Goal: Information Seeking & Learning: Learn about a topic

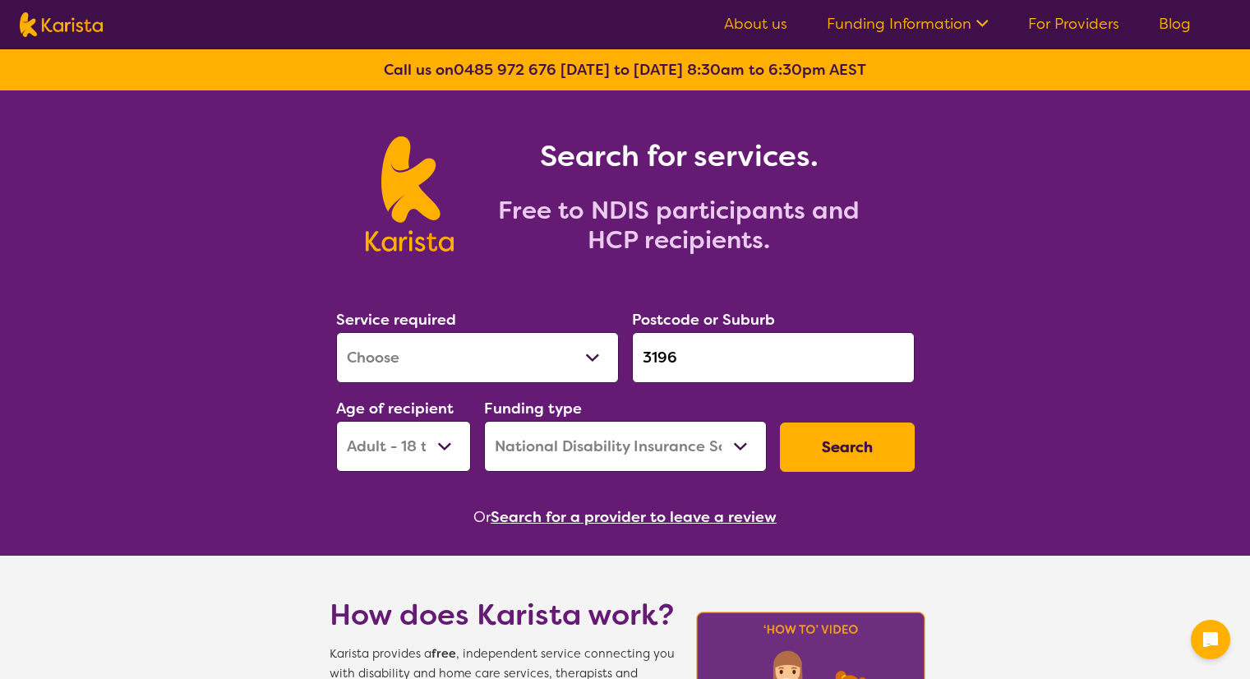
select select "[MEDICAL_DATA]"
select select "AD"
select select "NDIS"
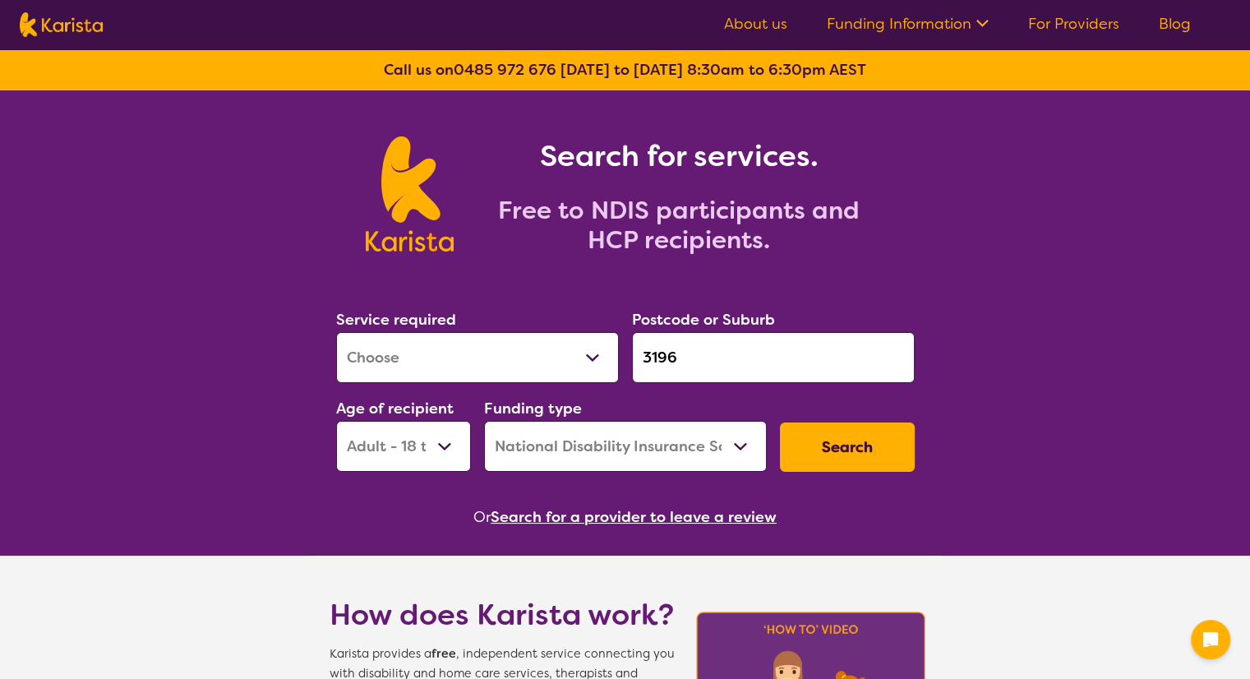
click at [698, 362] on input "3196" at bounding box center [773, 357] width 283 height 51
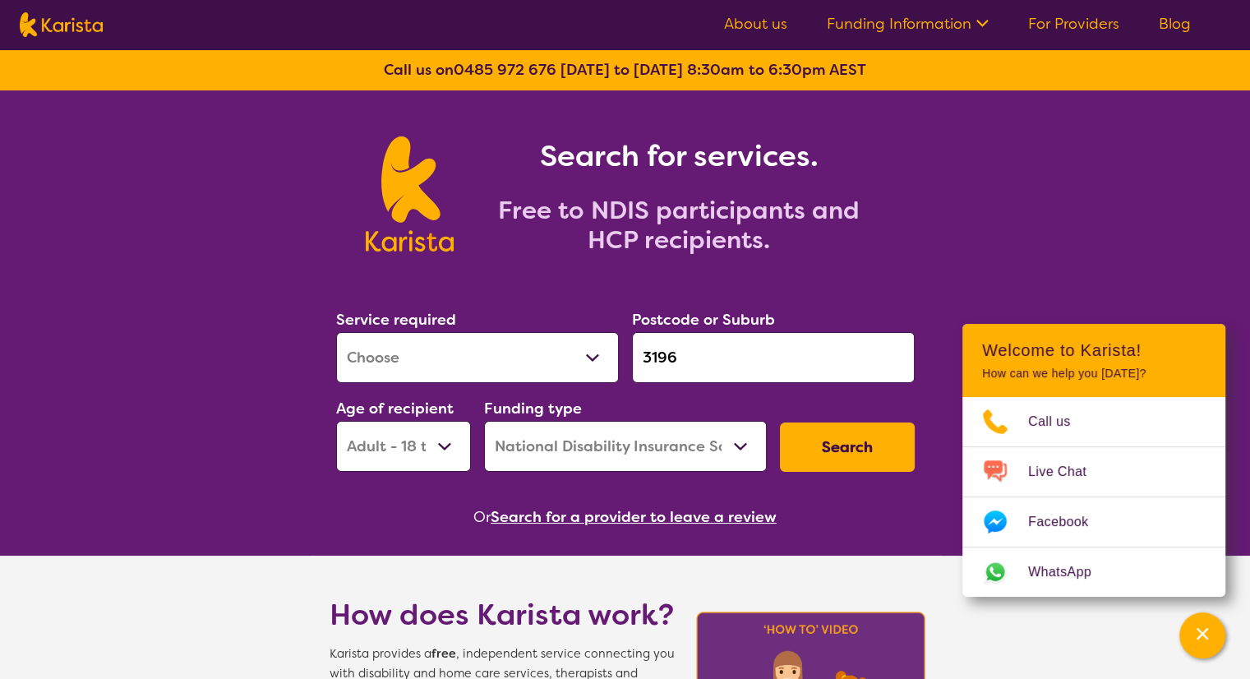
click at [698, 362] on input "3196" at bounding box center [773, 357] width 283 height 51
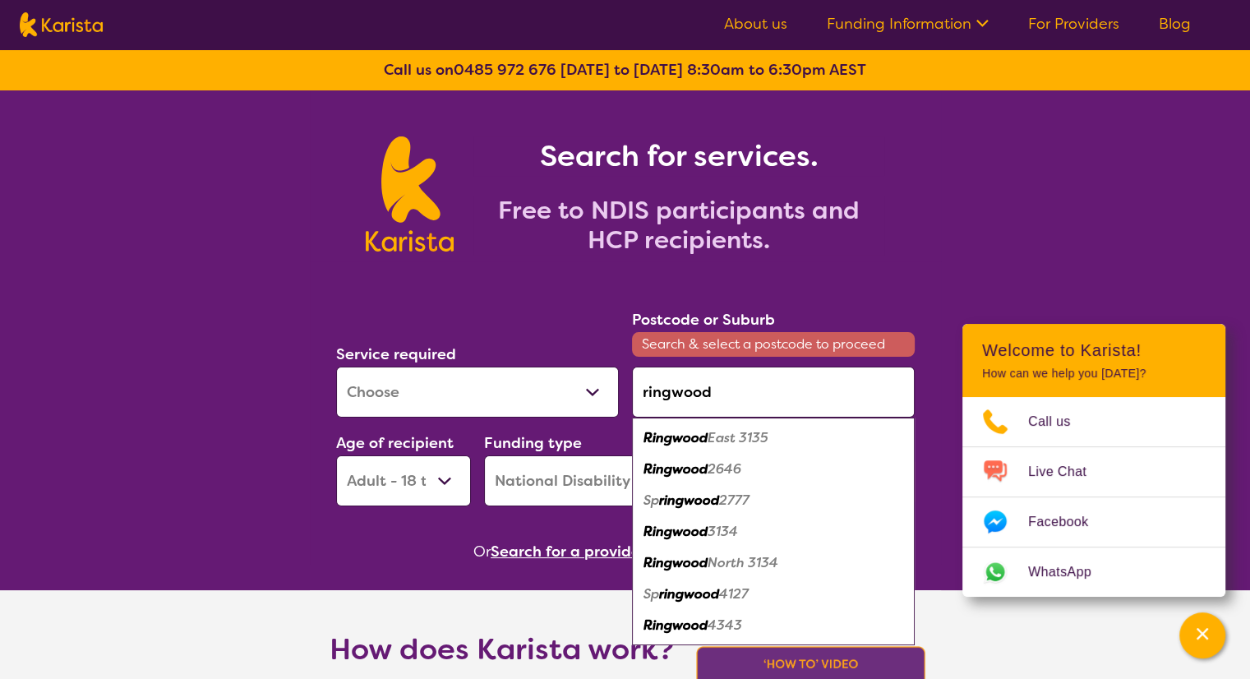
click at [675, 443] on em "Ringwood" at bounding box center [676, 437] width 64 height 17
type input "3135"
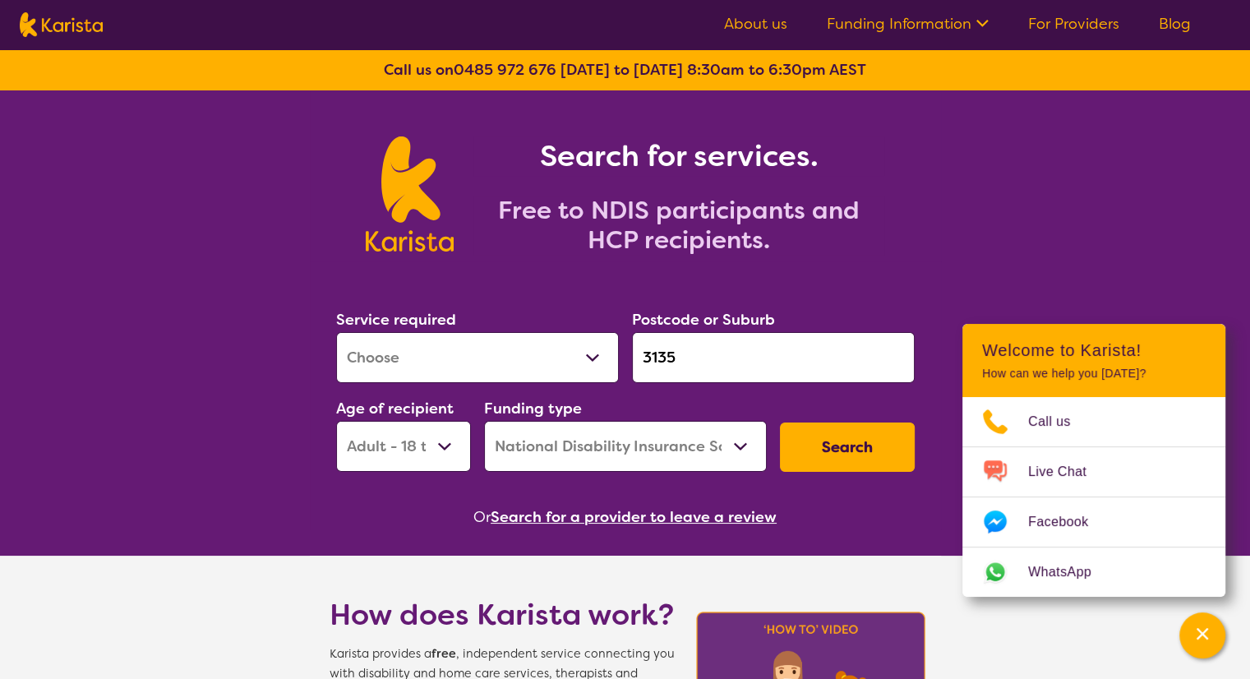
click at [842, 448] on button "Search" at bounding box center [847, 447] width 135 height 49
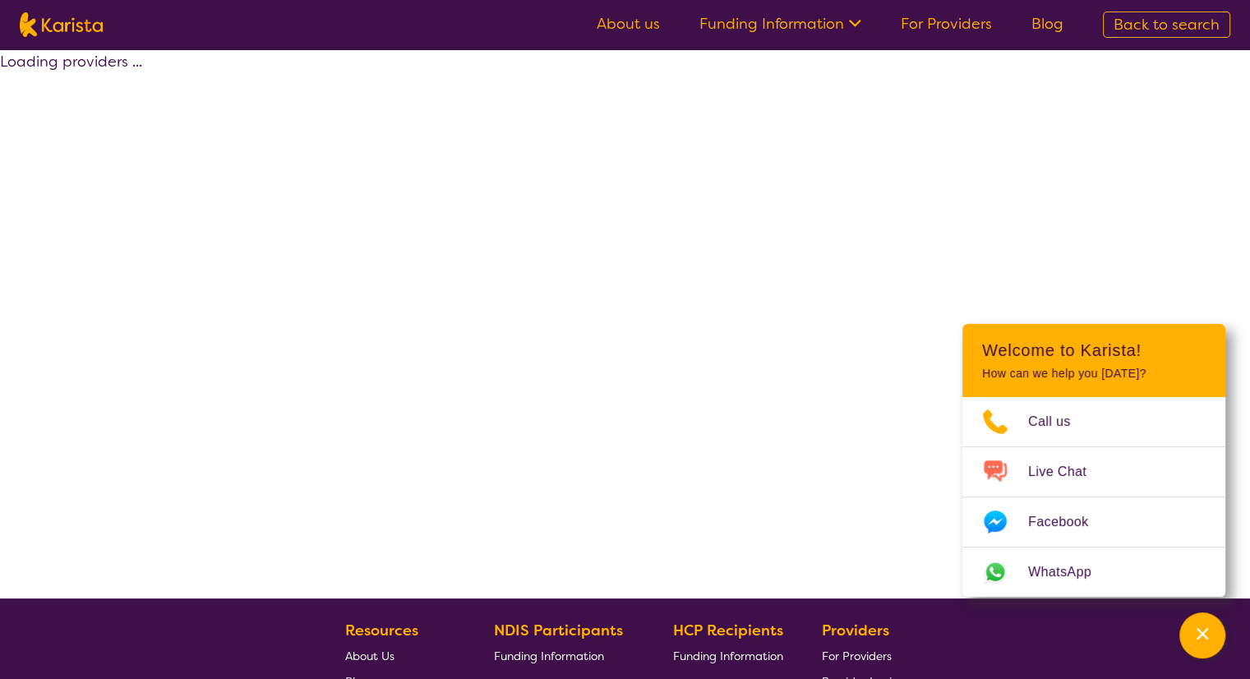
select select "by_score"
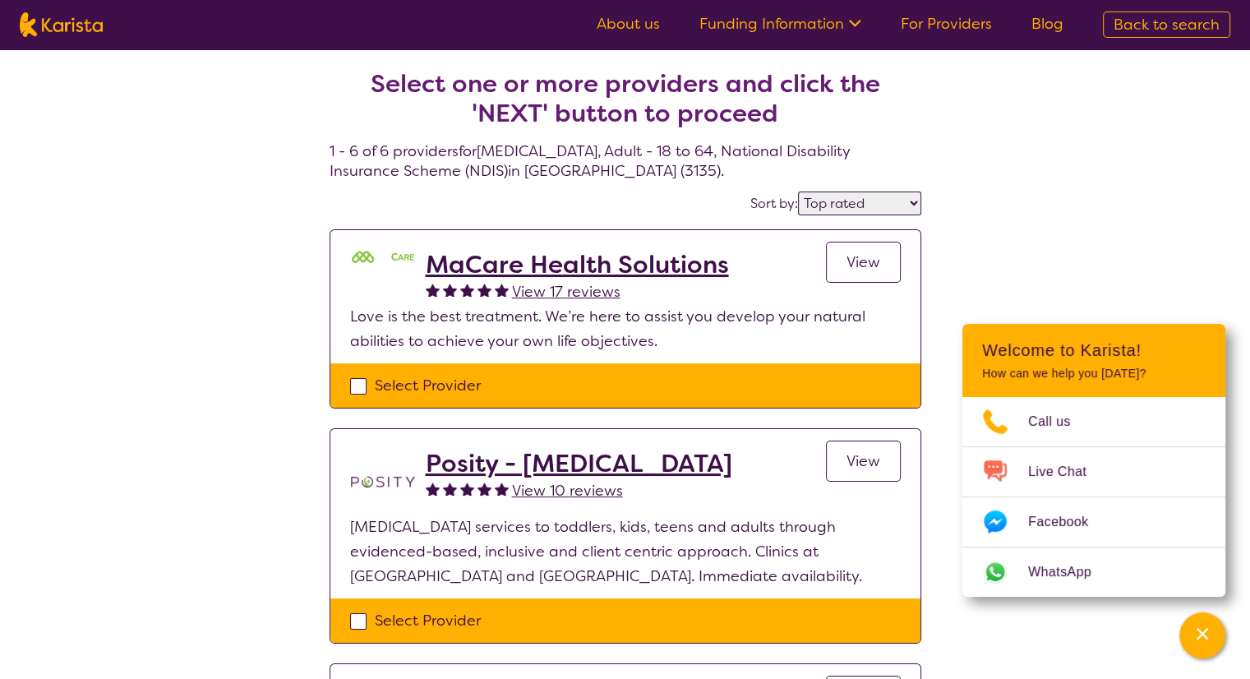
select select "[MEDICAL_DATA]"
select select "AD"
select select "NDIS"
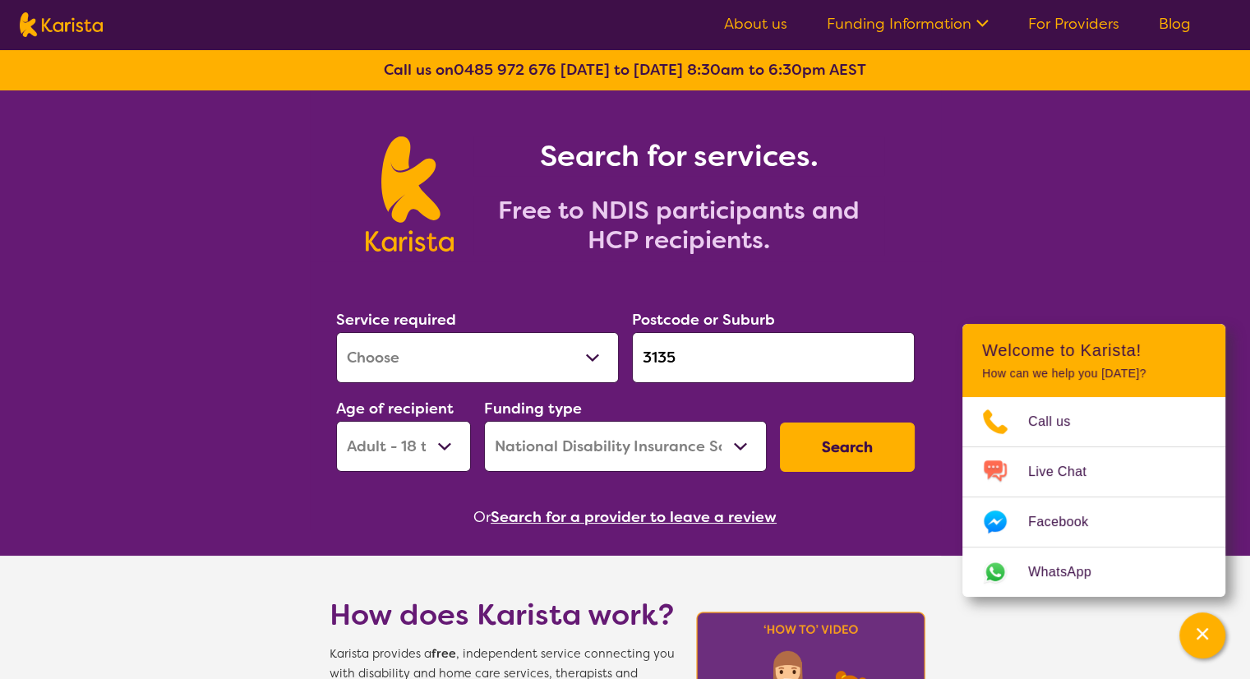
click at [714, 359] on input "3135" at bounding box center [773, 357] width 283 height 51
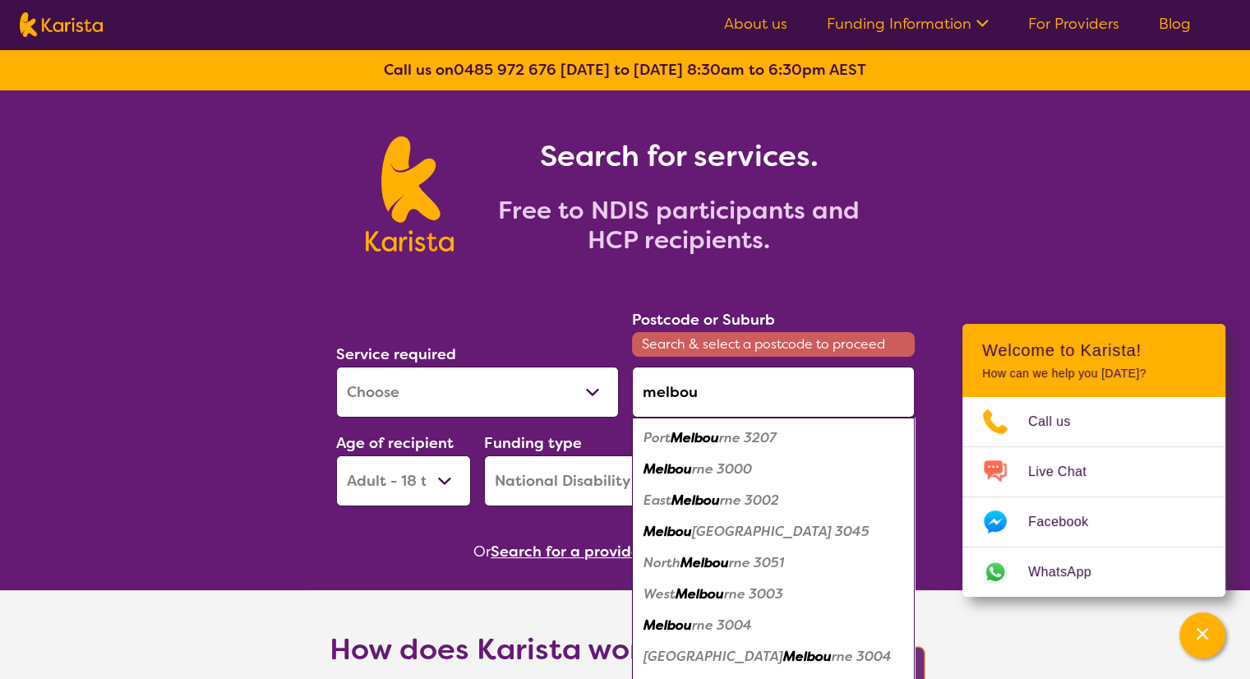
click at [746, 436] on em "rne 3207" at bounding box center [748, 437] width 58 height 17
type input "3207"
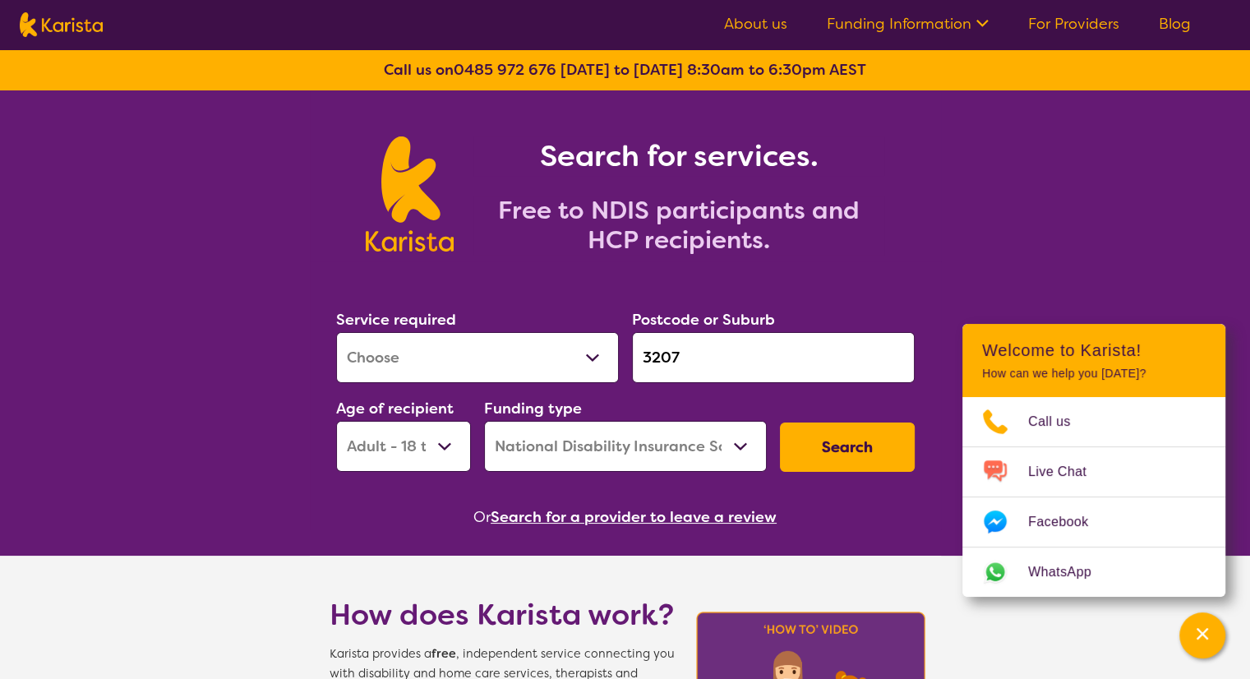
click at [852, 448] on button "Search" at bounding box center [847, 447] width 135 height 49
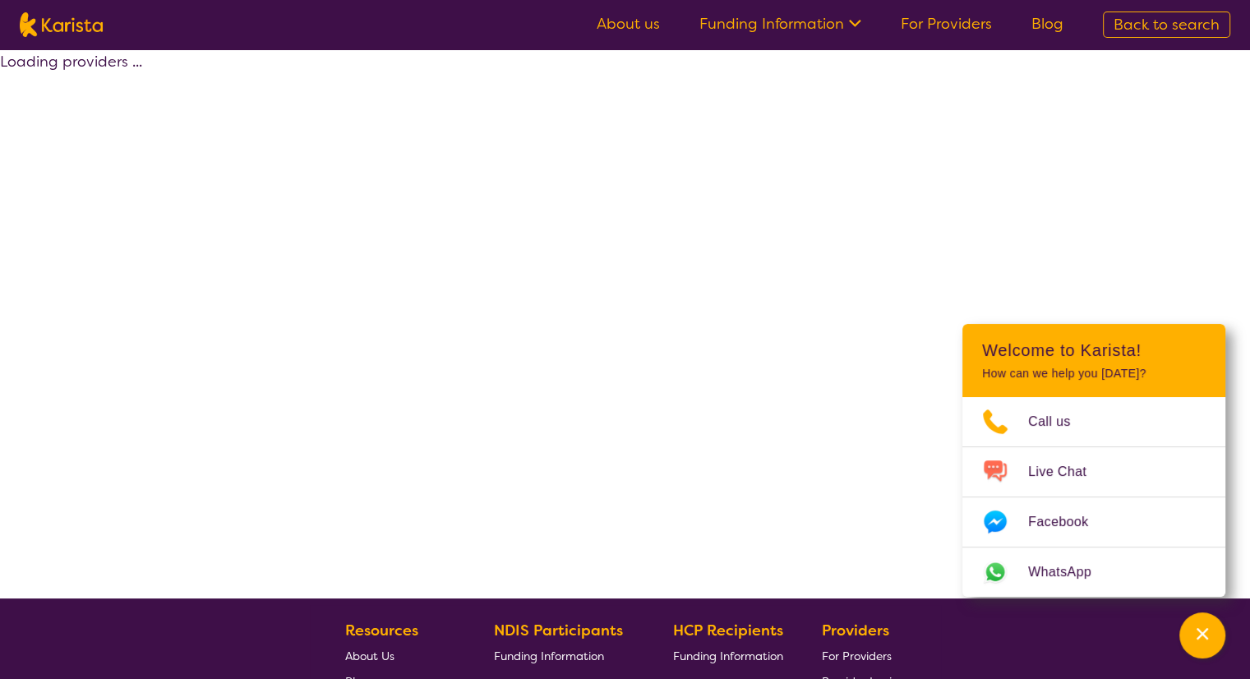
select select "by_score"
